Goal: Find specific page/section: Find specific page/section

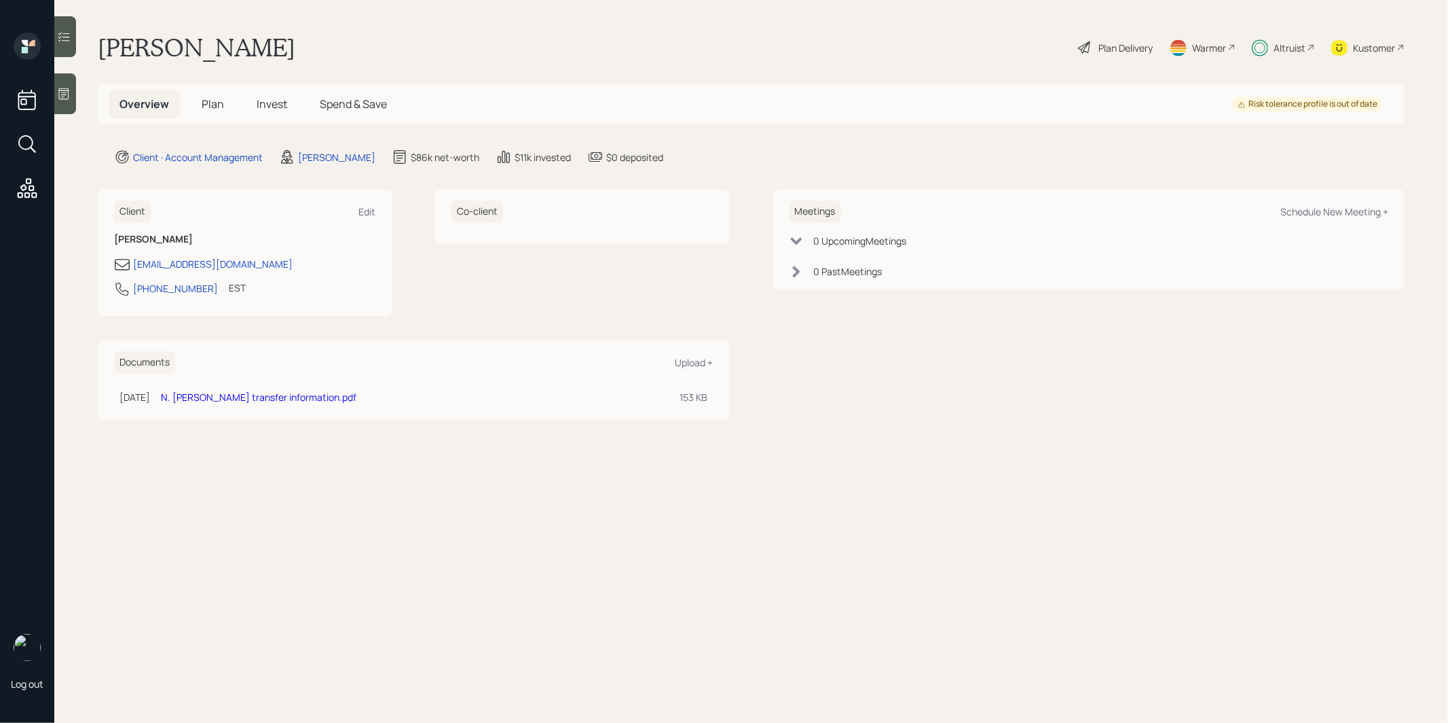
click at [269, 97] on span "Invest" at bounding box center [272, 103] width 31 height 15
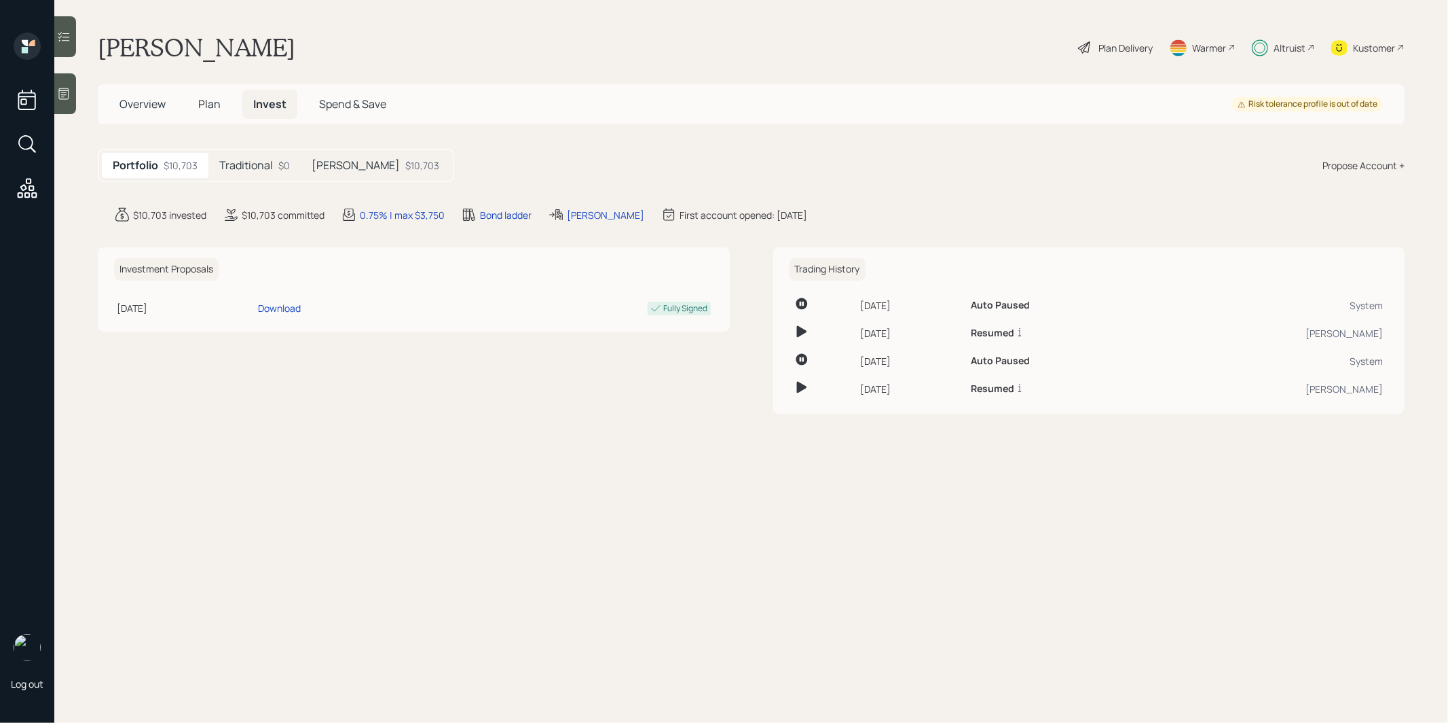
click at [210, 103] on span "Plan" at bounding box center [209, 103] width 22 height 15
